Goal: Information Seeking & Learning: Learn about a topic

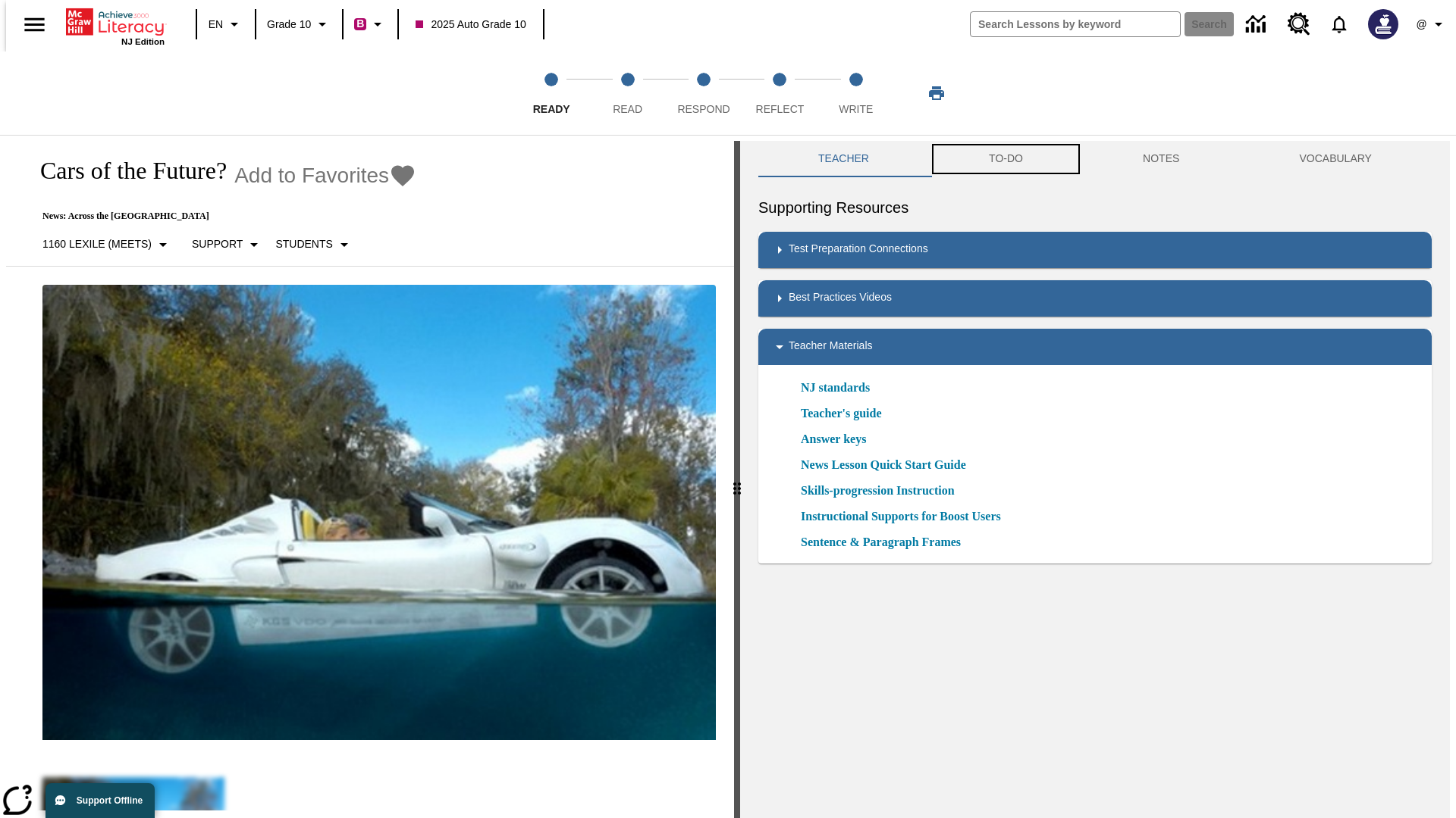
click at [1004, 160] on button "TO-DO" at bounding box center [1006, 159] width 154 height 36
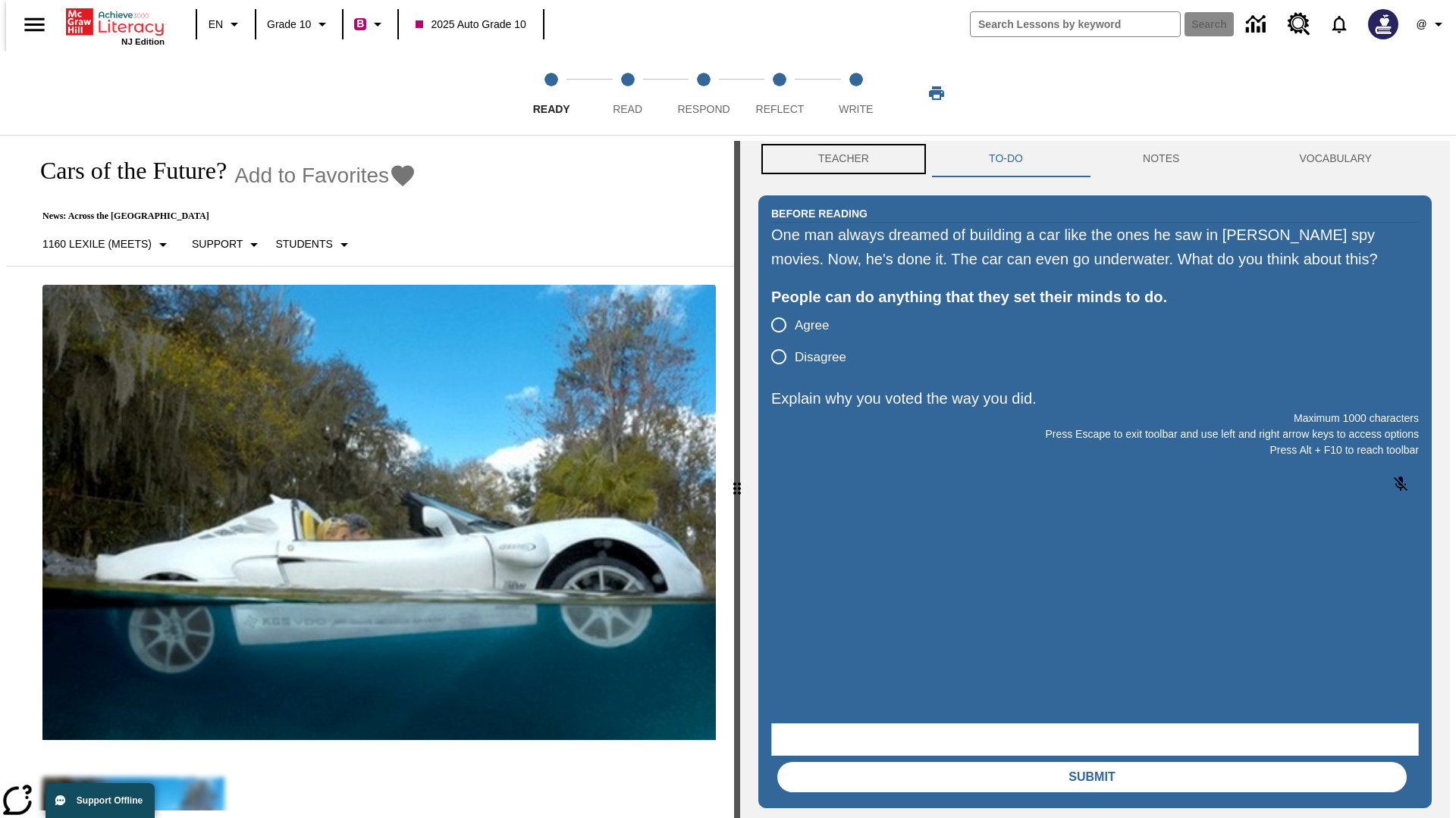
scroll to position [1, 0]
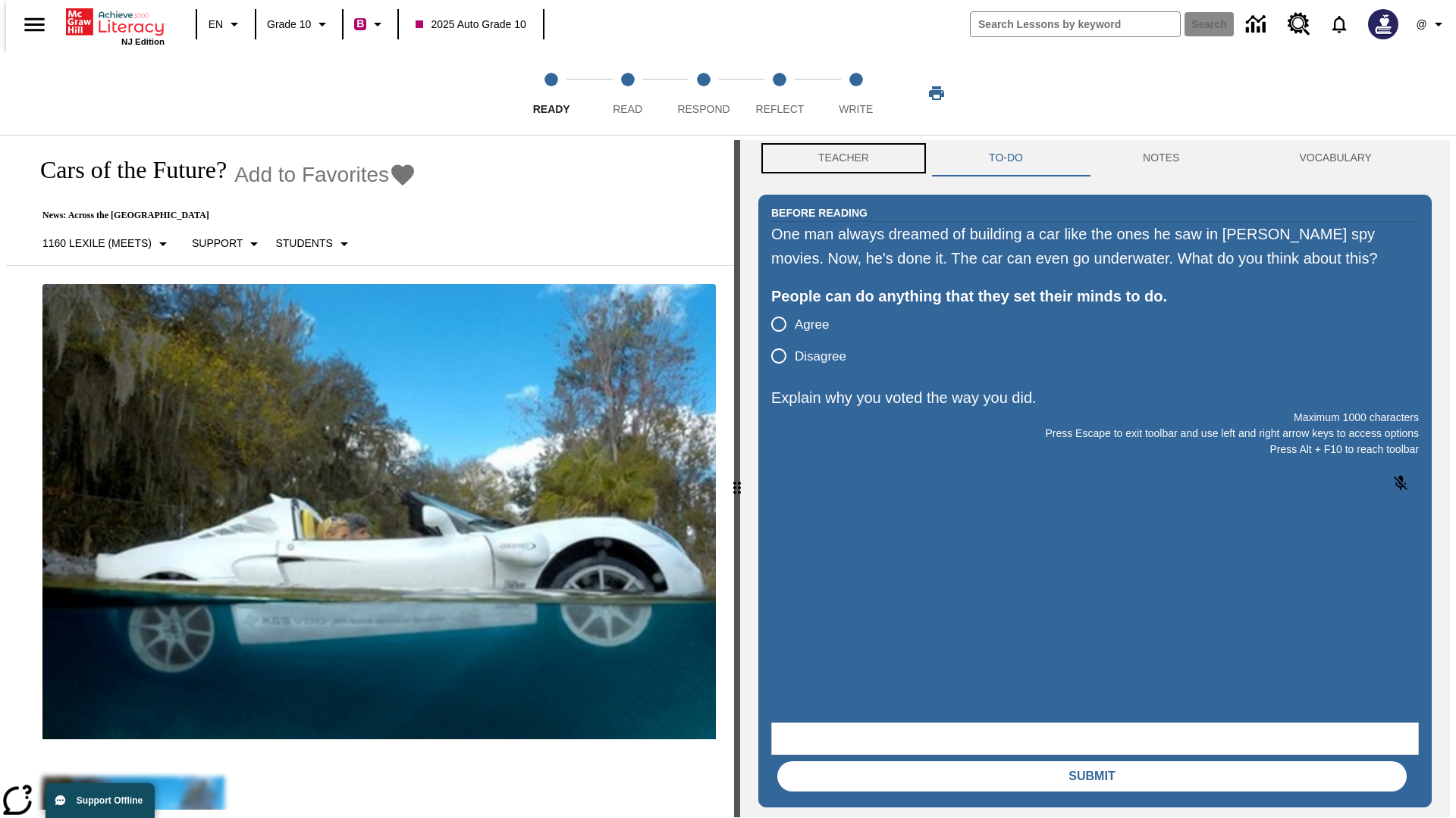
click at [839, 160] on button "Teacher" at bounding box center [843, 158] width 170 height 36
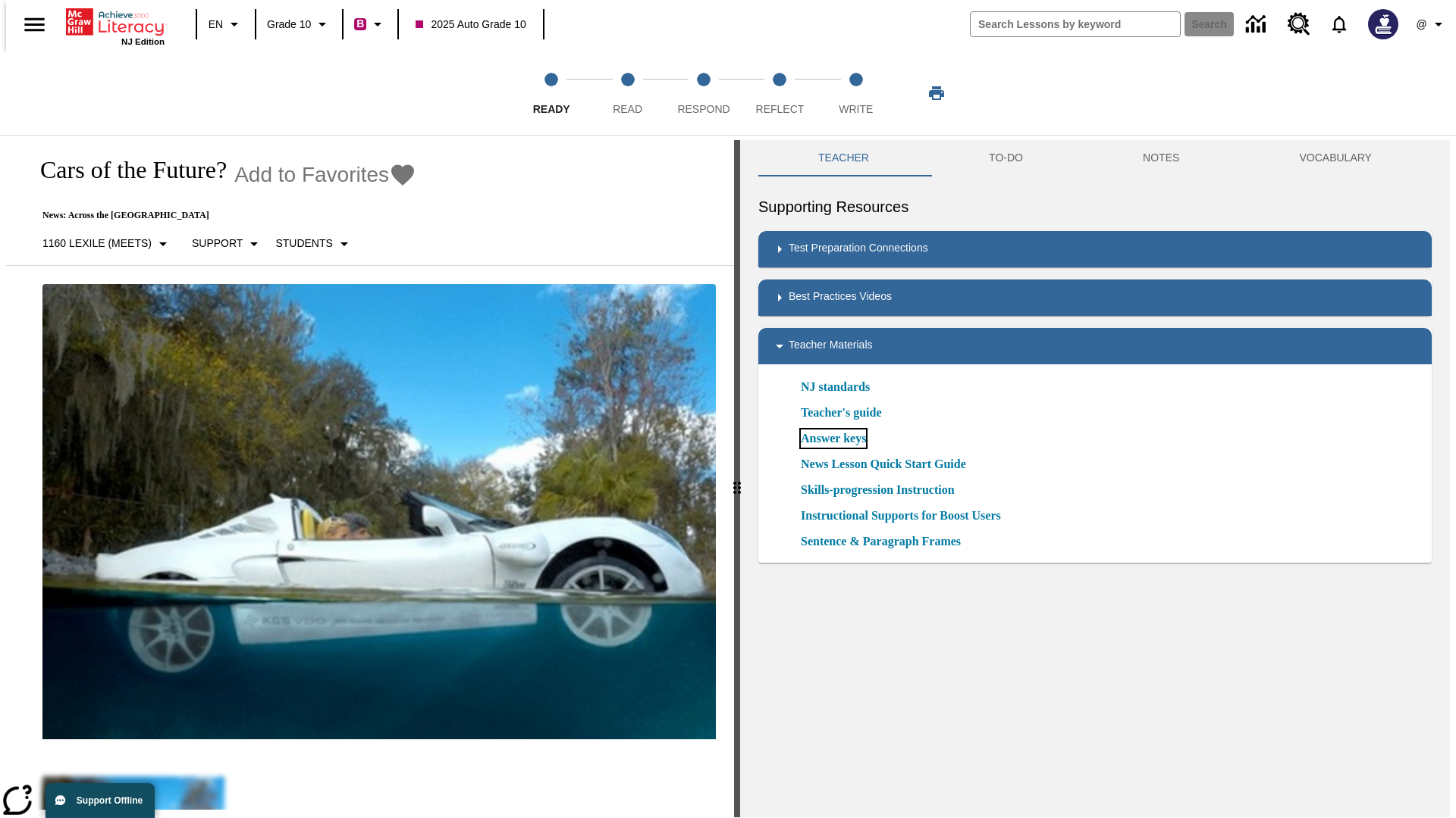
click at [832, 438] on link "Answer keys" at bounding box center [833, 438] width 65 height 18
click at [627, 93] on span "Read" at bounding box center [627, 102] width 29 height 27
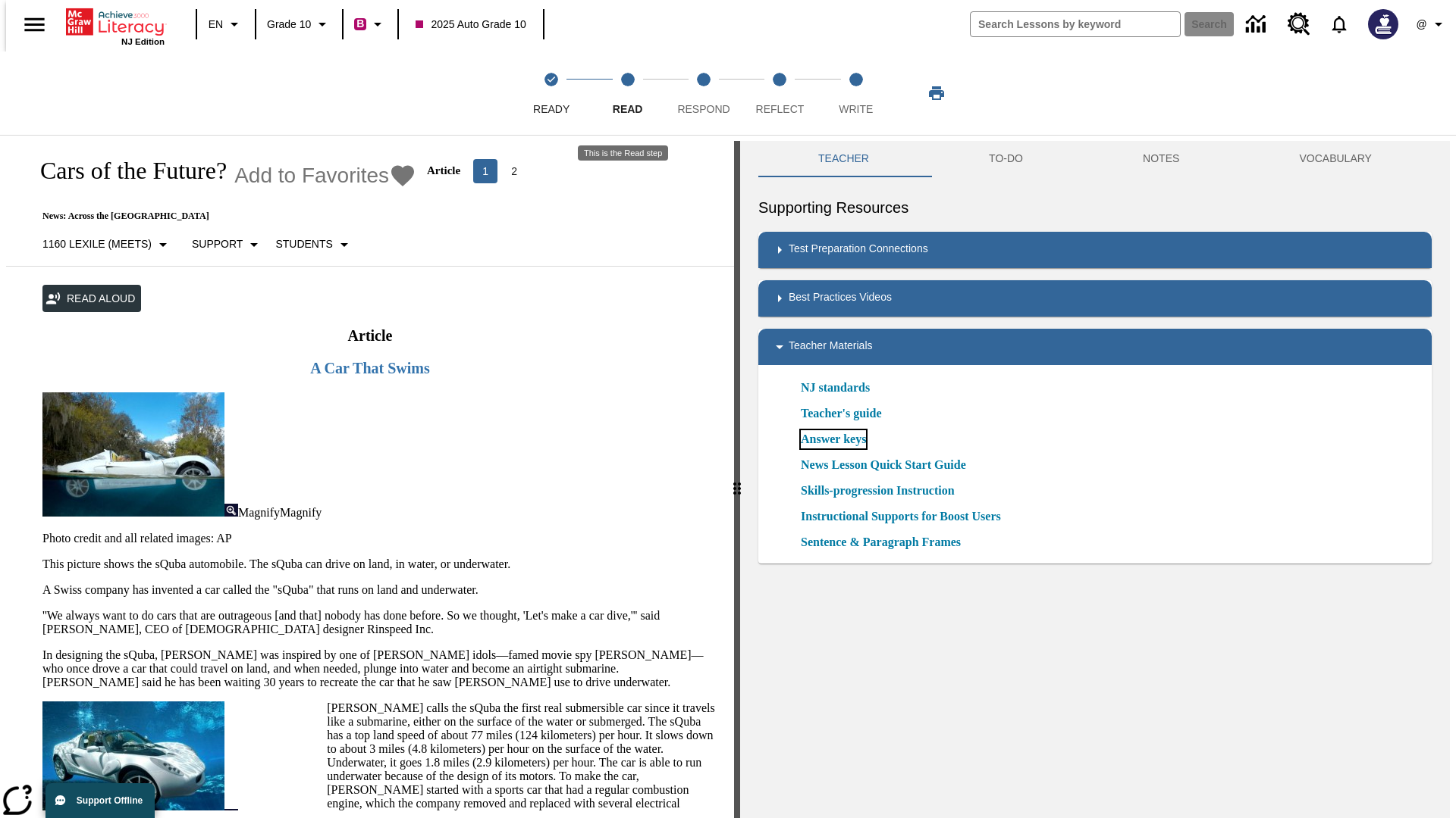
click at [832, 439] on link "Answer keys" at bounding box center [833, 439] width 65 height 18
click at [704, 93] on span "Respond" at bounding box center [703, 102] width 52 height 27
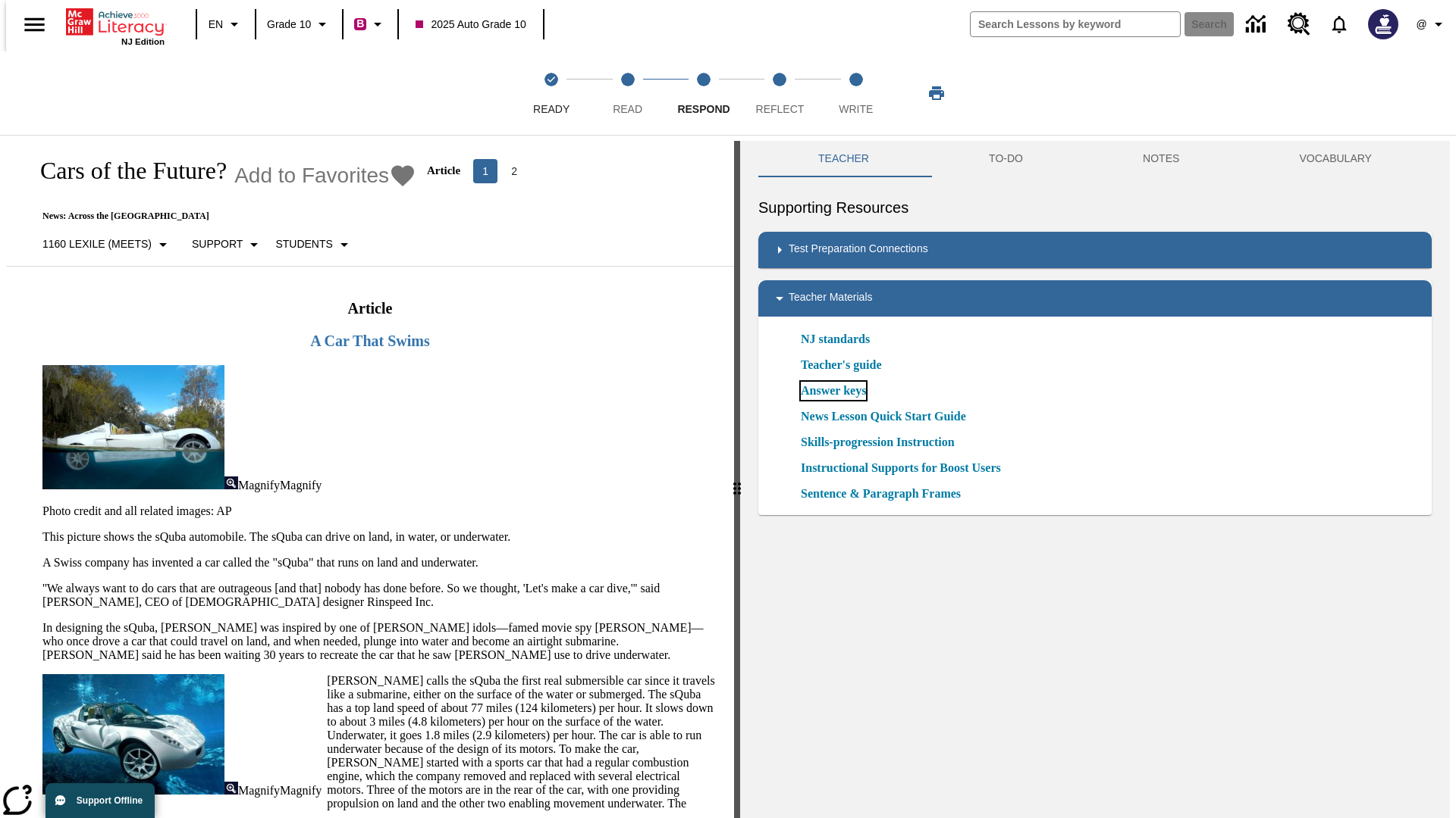
click at [832, 391] on link "Answer keys" at bounding box center [833, 391] width 65 height 18
click at [779, 93] on span "Reflect" at bounding box center [780, 102] width 48 height 27
click at [832, 391] on link "Answer keys" at bounding box center [833, 391] width 65 height 18
